Goal: Obtain resource: Obtain resource

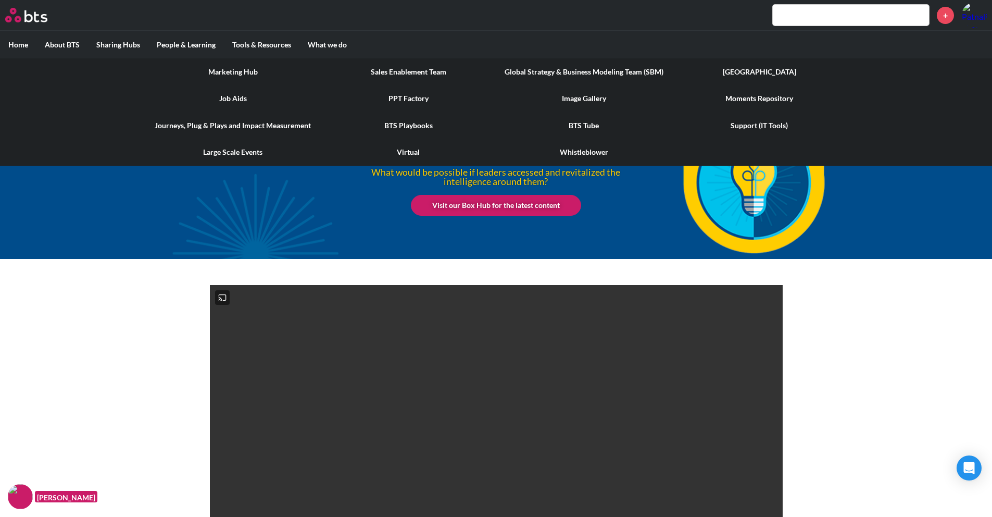
click at [265, 46] on label "Tools & Resources" at bounding box center [262, 44] width 76 height 27
click at [0, 0] on input "Tools & Resources" at bounding box center [0, 0] width 0 height 0
click at [413, 106] on link "PPT Factory" at bounding box center [409, 98] width 176 height 27
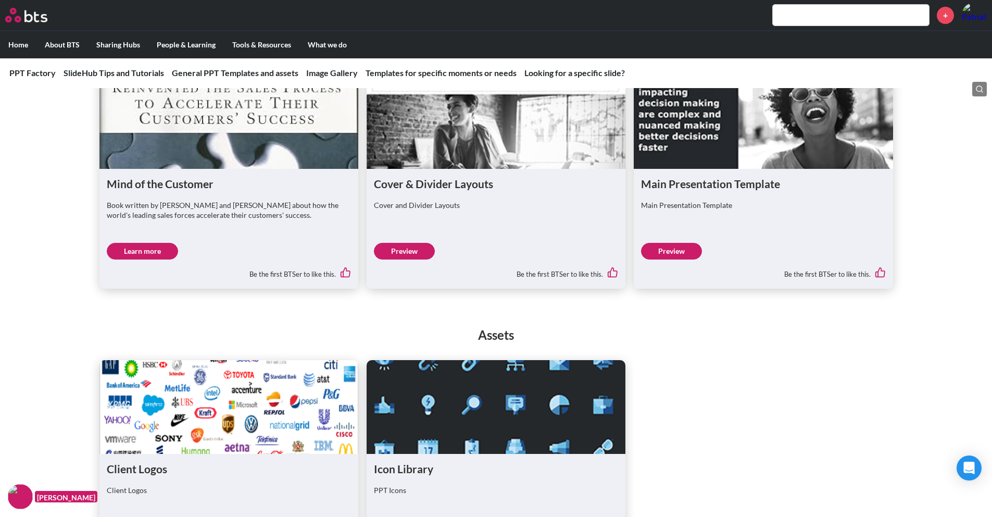
scroll to position [616, 0]
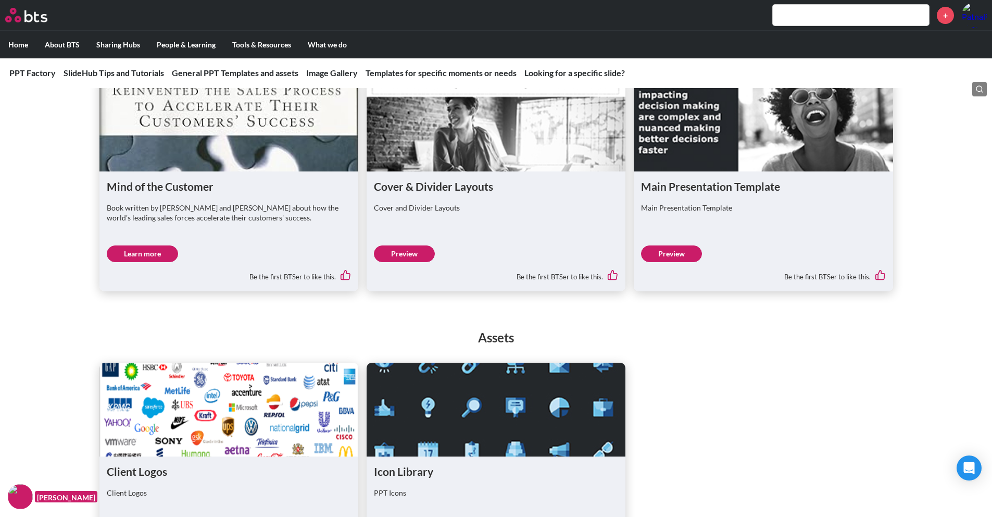
click at [153, 257] on link "Learn more" at bounding box center [142, 253] width 71 height 17
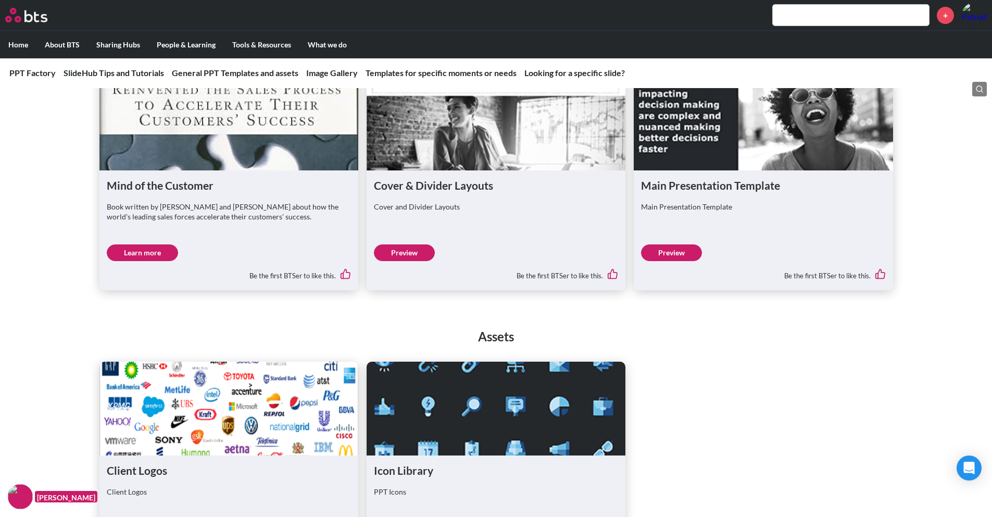
scroll to position [618, 0]
click at [406, 248] on link "Preview" at bounding box center [404, 252] width 61 height 17
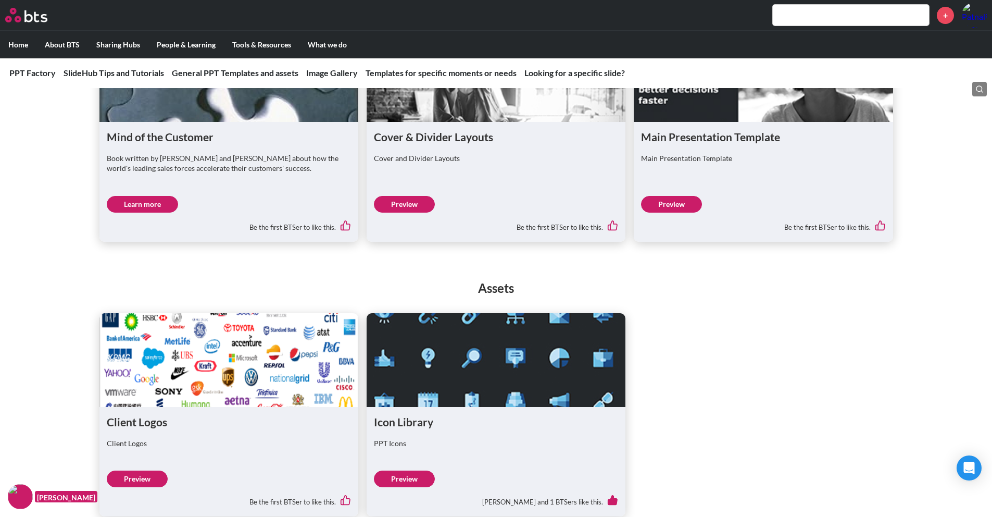
scroll to position [666, 0]
click at [672, 203] on link "Preview" at bounding box center [671, 203] width 61 height 17
